Goal: Information Seeking & Learning: Learn about a topic

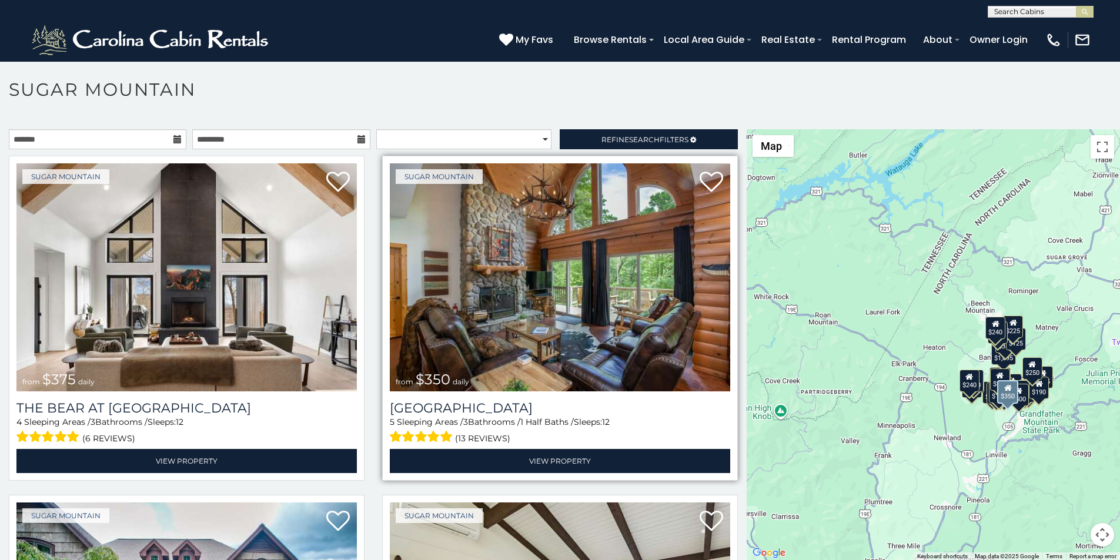
scroll to position [25, 0]
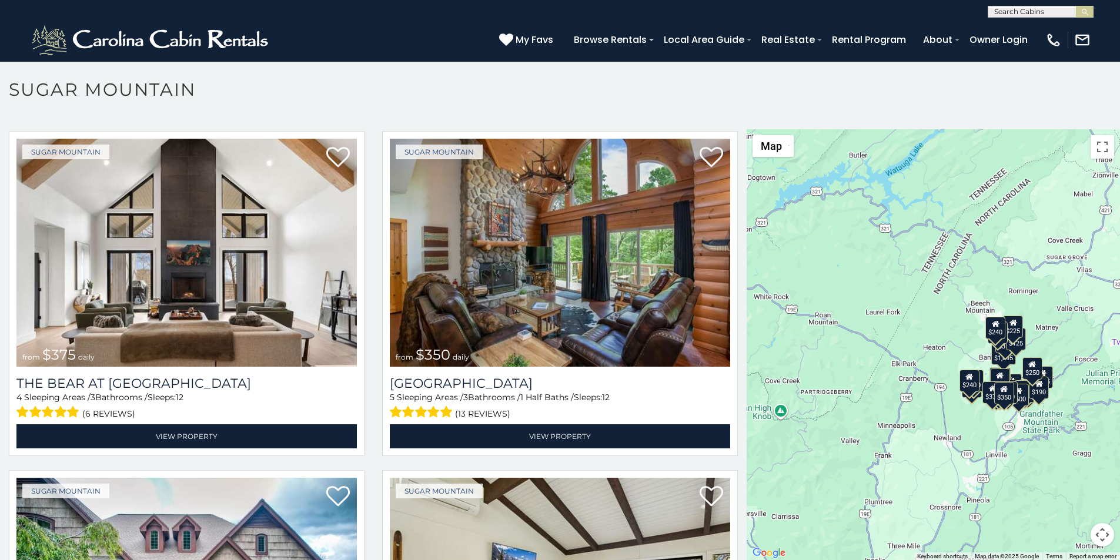
click at [83, 557] on p at bounding box center [560, 350] width 1120 height 443
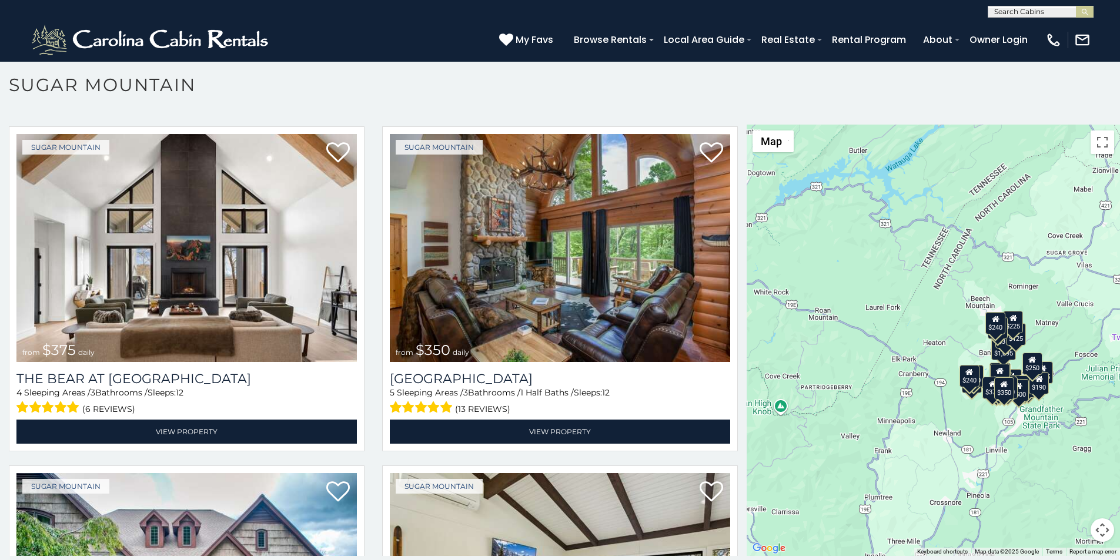
click at [389, 93] on h1 "Sugar Mountain" at bounding box center [560, 91] width 1120 height 34
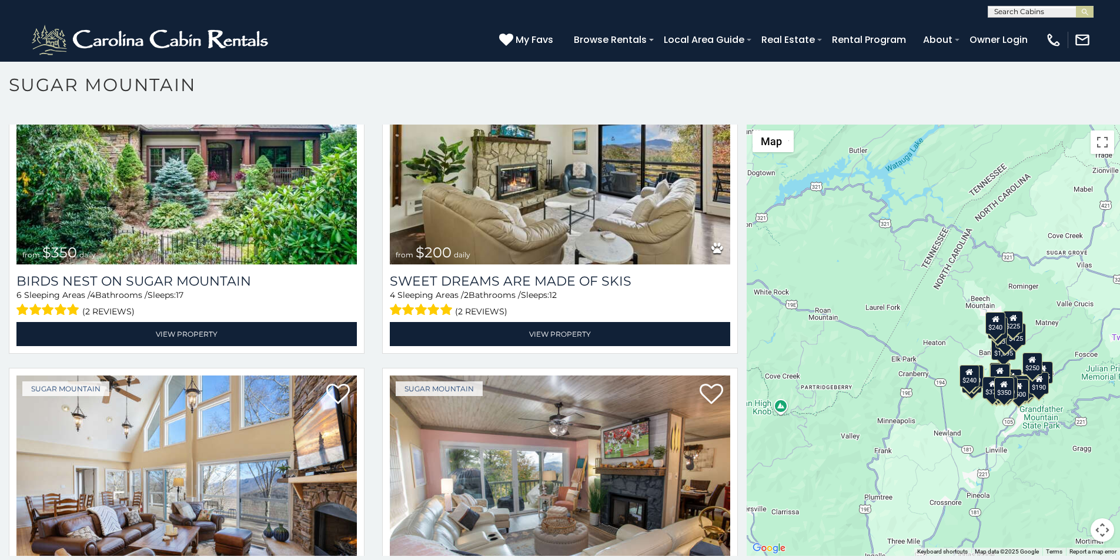
scroll to position [514, 0]
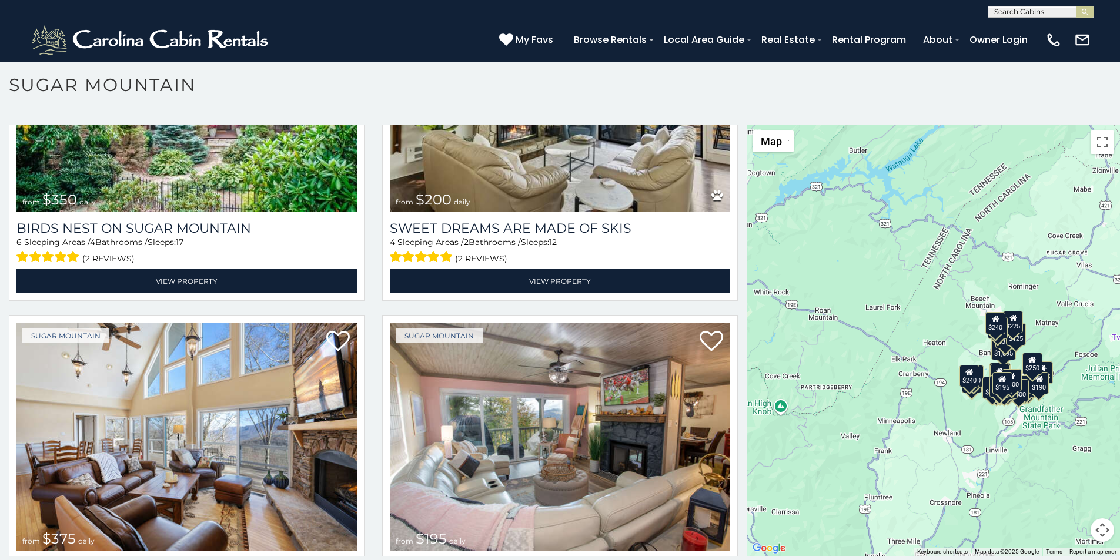
click at [51, 557] on div "**********" at bounding box center [560, 328] width 1120 height 490
click at [83, 324] on img at bounding box center [186, 437] width 340 height 228
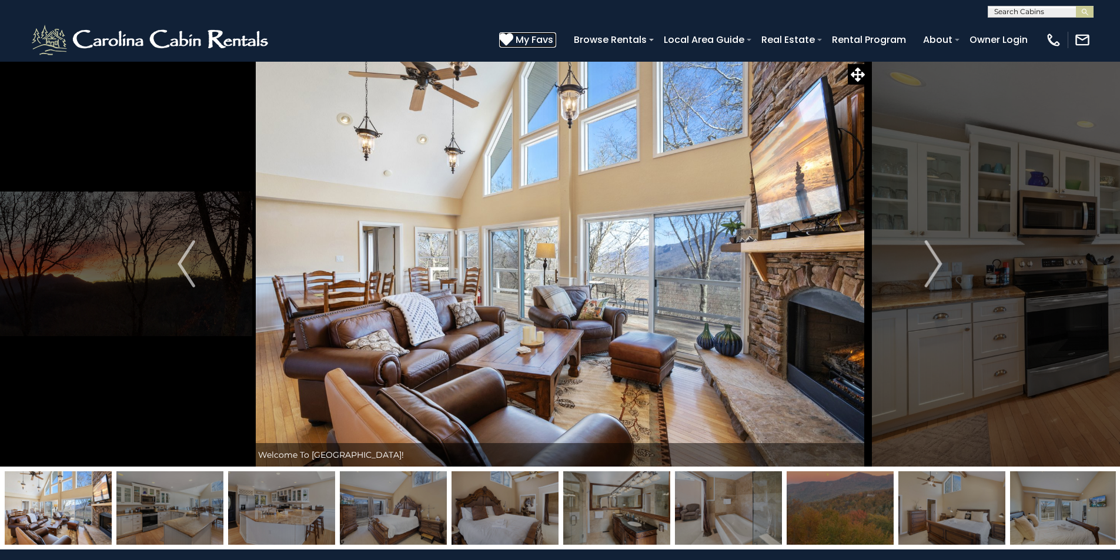
click at [513, 34] on icon at bounding box center [506, 39] width 14 height 14
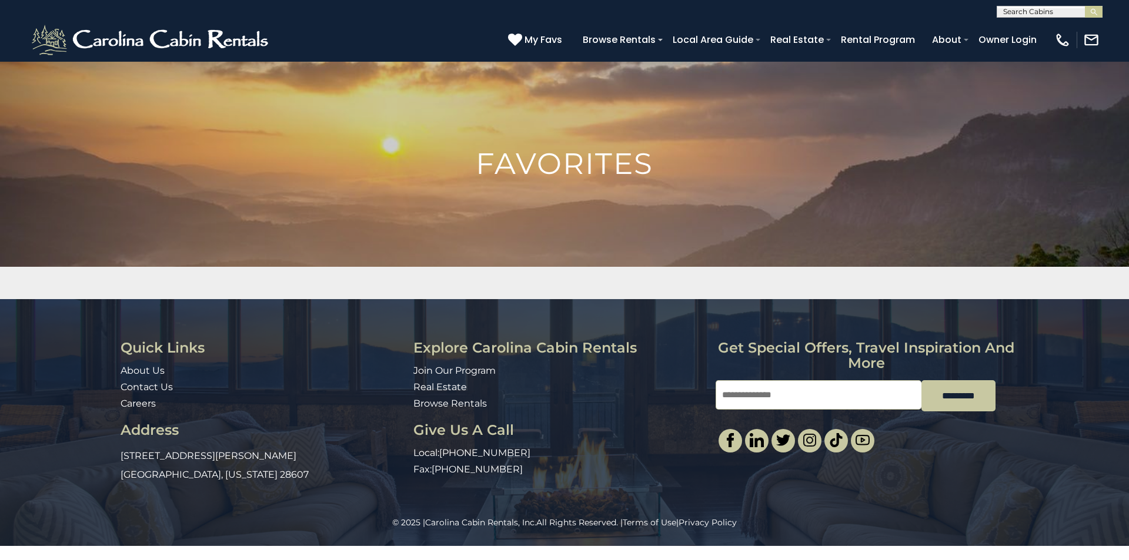
click at [1128, 340] on div "Quick Links About Us Contact Us Careers Address 491 George Wilson Road Boone, N…" at bounding box center [564, 408] width 1129 height 218
click at [1128, 192] on img at bounding box center [564, 282] width 1129 height 443
click at [1128, 218] on img at bounding box center [564, 282] width 1129 height 443
click at [1128, 268] on div "Loading..." at bounding box center [564, 283] width 1129 height 32
click at [1128, 349] on div "Quick Links About Us Contact Us Careers Address 491 George Wilson Road Boone, N…" at bounding box center [564, 408] width 1129 height 218
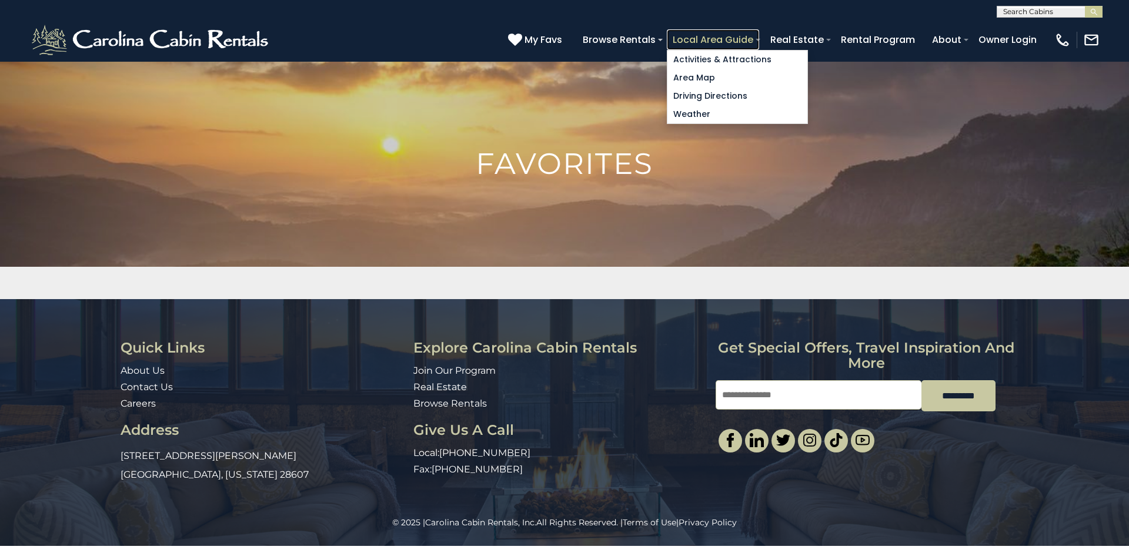
click at [759, 35] on link "Local Area Guide" at bounding box center [713, 39] width 92 height 21
